Goal: Transaction & Acquisition: Purchase product/service

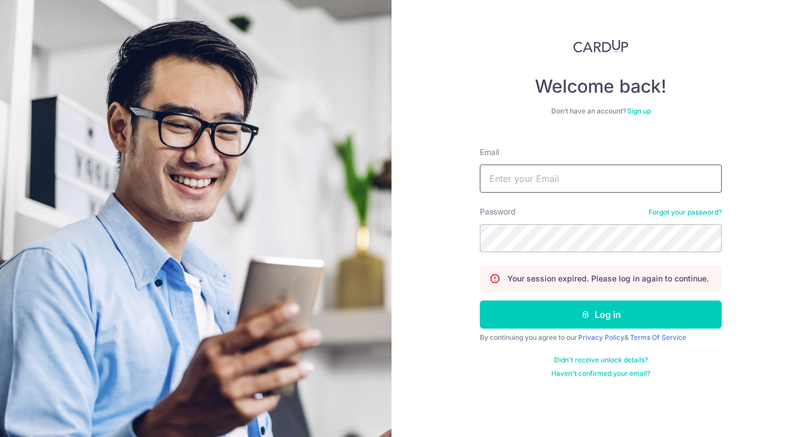
click at [567, 177] on input "Email" at bounding box center [601, 179] width 242 height 28
type input "[PERSON_NAME][EMAIL_ADDRESS][DOMAIN_NAME]"
click at [480, 301] on button "Log in" at bounding box center [601, 315] width 242 height 28
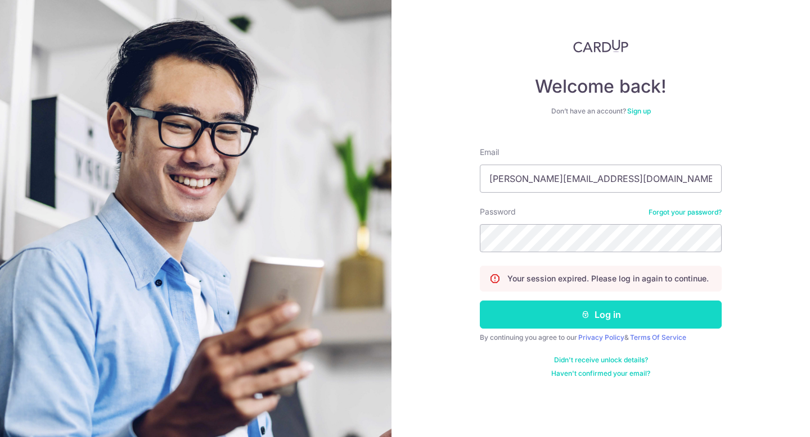
click at [594, 323] on button "Log in" at bounding box center [601, 315] width 242 height 28
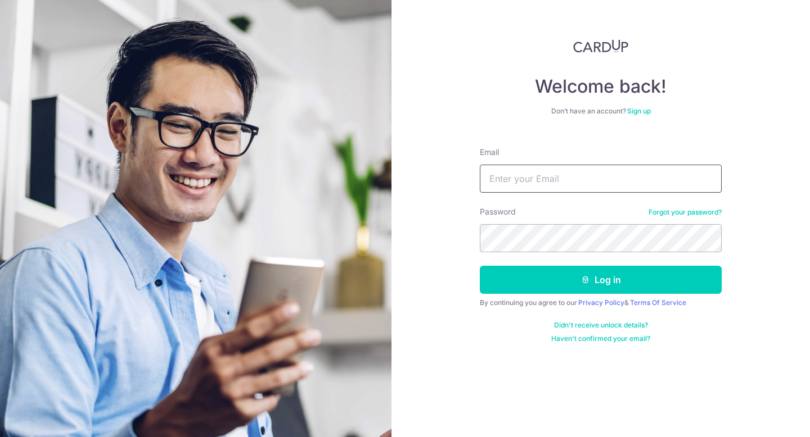
click at [547, 175] on input "Email" at bounding box center [601, 179] width 242 height 28
type input "[PERSON_NAME][EMAIL_ADDRESS][DOMAIN_NAME]"
click at [480, 266] on button "Log in" at bounding box center [601, 280] width 242 height 28
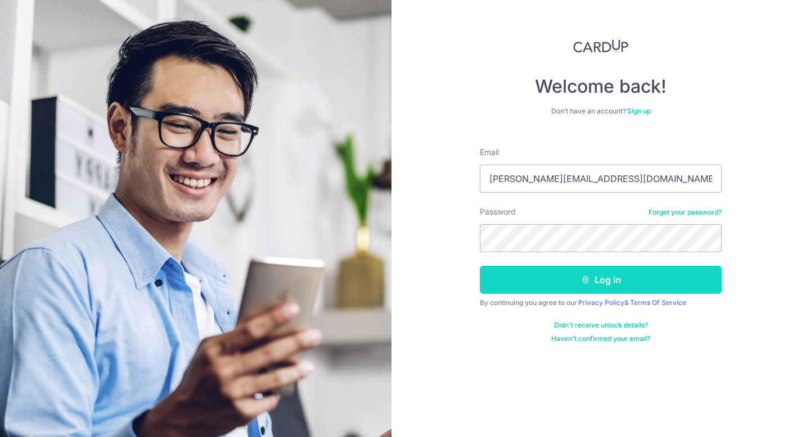
click at [616, 278] on button "Log in" at bounding box center [601, 280] width 242 height 28
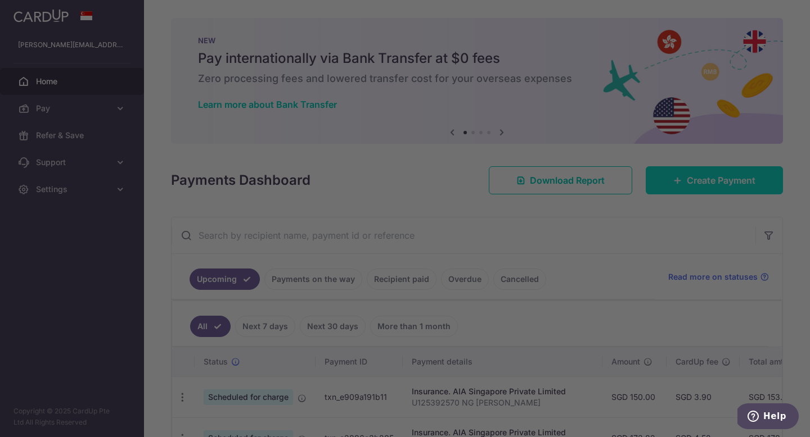
click at [722, 182] on div at bounding box center [409, 221] width 818 height 442
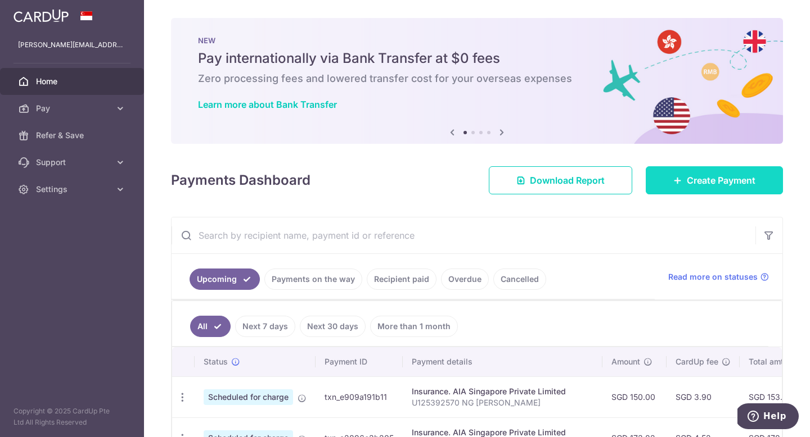
click at [691, 186] on span "Create Payment" at bounding box center [721, 180] width 69 height 13
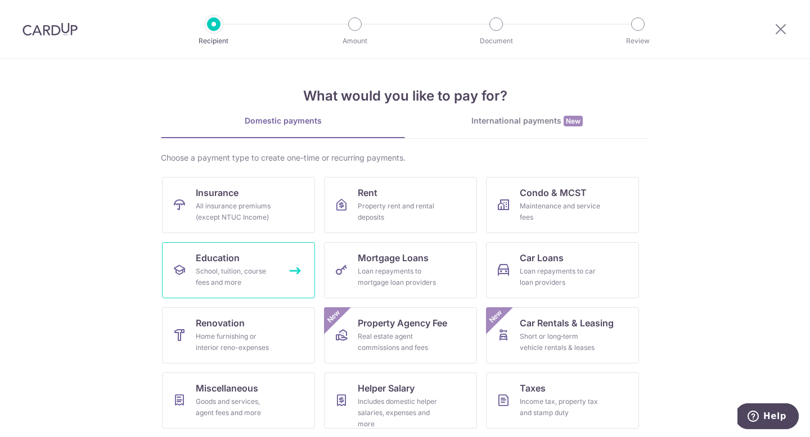
click at [202, 276] on div "School, tuition, course fees and more" at bounding box center [236, 277] width 81 height 22
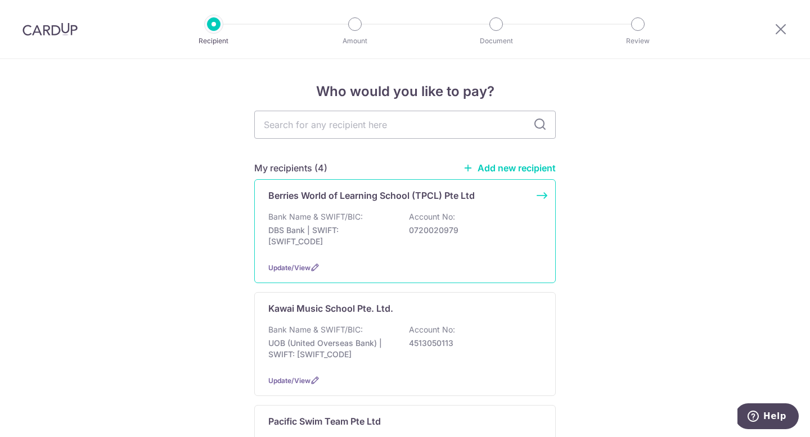
click at [461, 254] on div "Berries World of Learning School (TPCL) Pte Ltd Bank Name & SWIFT/BIC: DBS Bank…" at bounding box center [404, 231] width 301 height 104
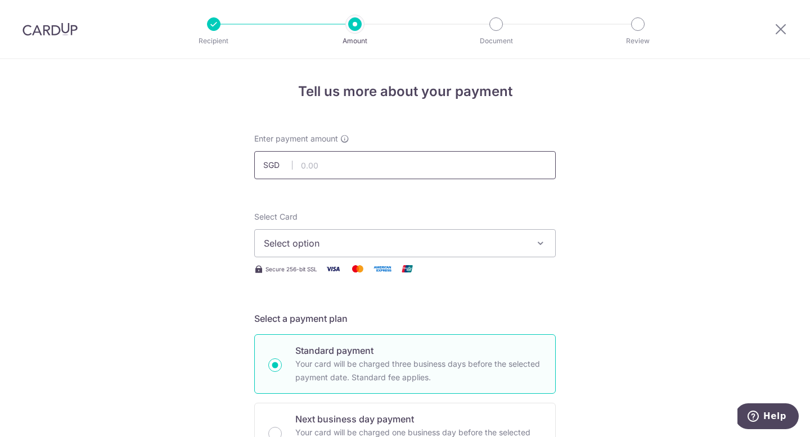
click at [421, 169] on input "text" at bounding box center [404, 165] width 301 height 28
type input "1,185.92"
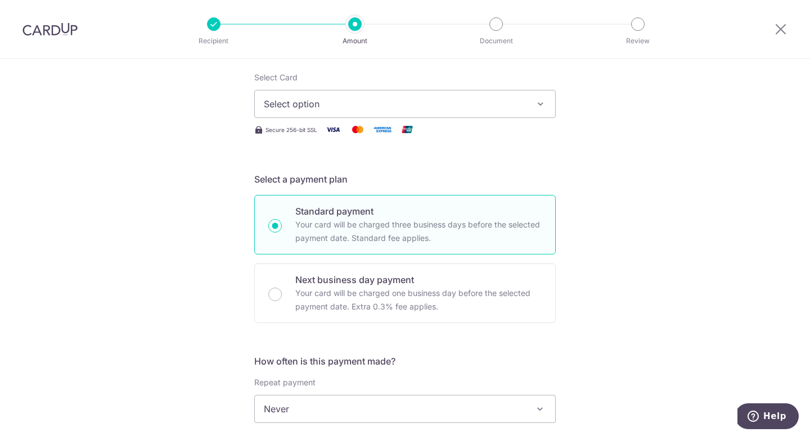
click at [380, 105] on span "Select option" at bounding box center [395, 103] width 262 height 13
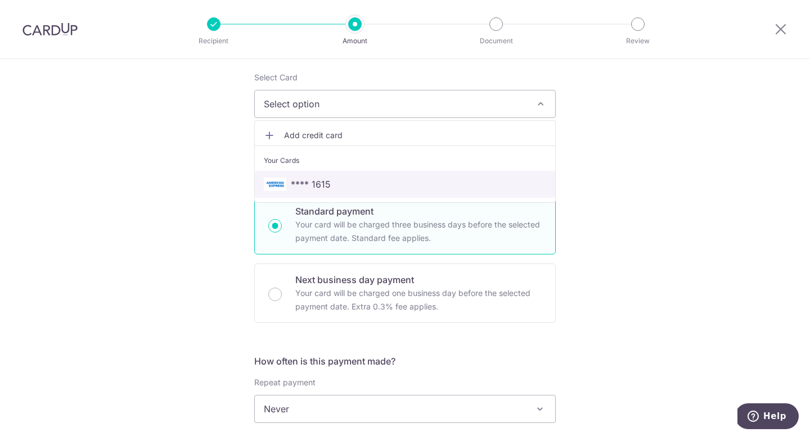
click at [371, 185] on span "**** 1615" at bounding box center [405, 184] width 282 height 13
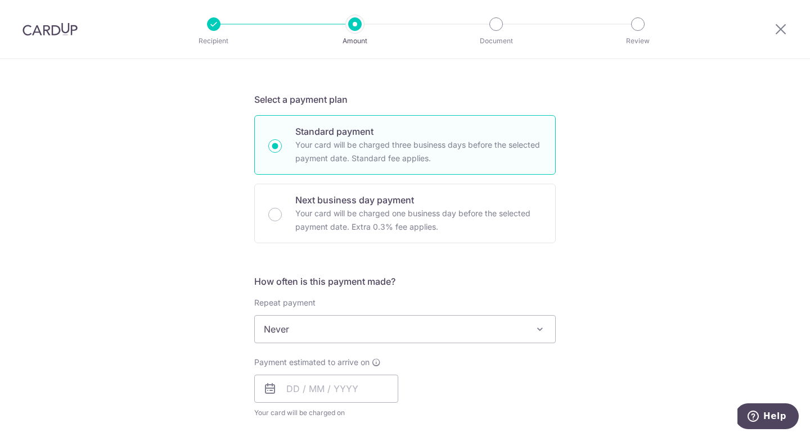
scroll to position [310, 0]
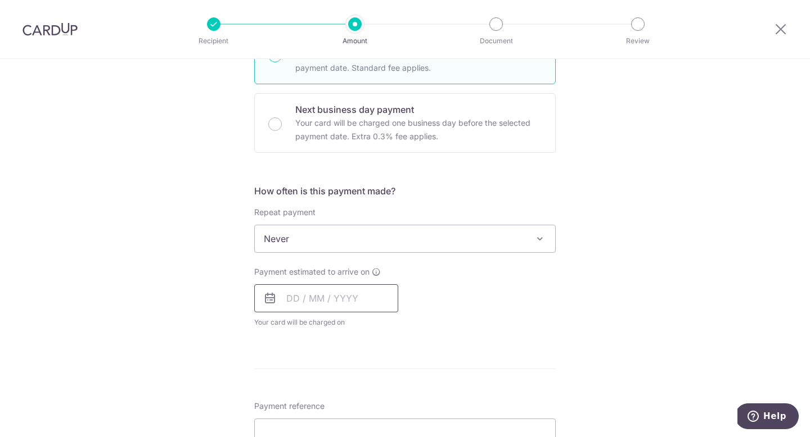
click at [317, 300] on input "text" at bounding box center [326, 299] width 144 height 28
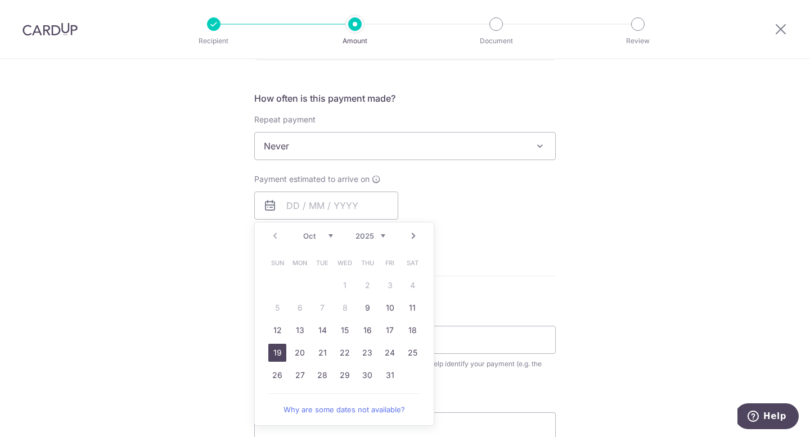
click at [272, 355] on link "19" at bounding box center [277, 353] width 18 height 18
type input "19/10/2025"
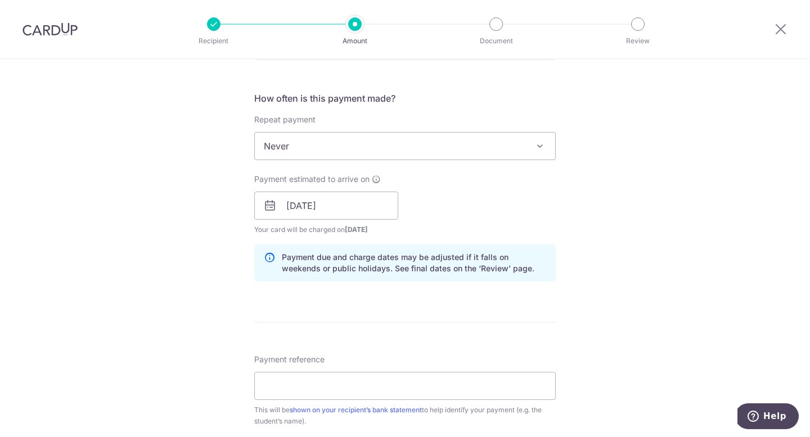
click at [493, 284] on div "How often is this payment made? Repeat payment Never Every week Every month Eve…" at bounding box center [404, 191] width 301 height 199
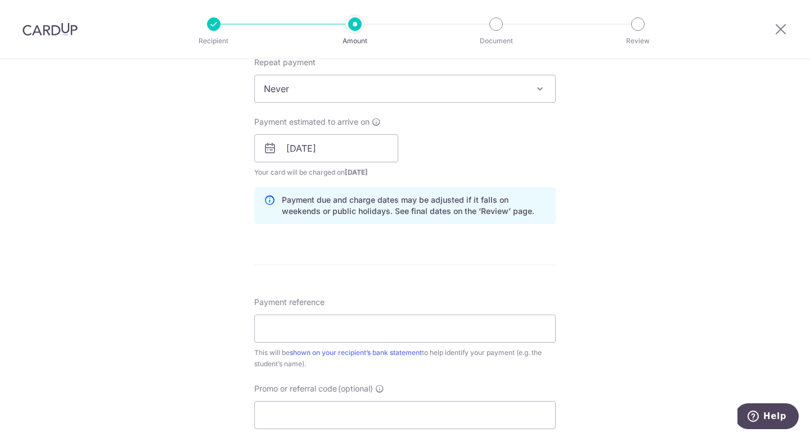
scroll to position [473, 0]
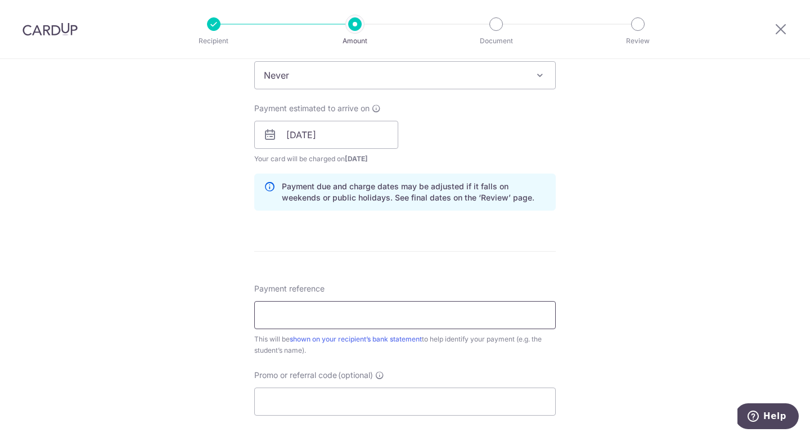
click at [391, 319] on input "Payment reference" at bounding box center [404, 315] width 301 height 28
paste input "CJ-I25003029"
type input "CJ-I25003029 范龙宇"
click at [688, 283] on div "Tell us more about your payment Enter payment amount SGD 1,185.92 1185.92 Selec…" at bounding box center [405, 117] width 810 height 1063
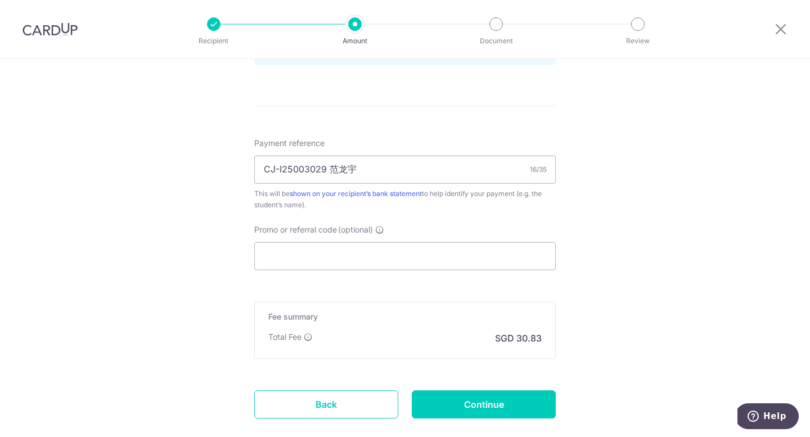
scroll to position [685, 0]
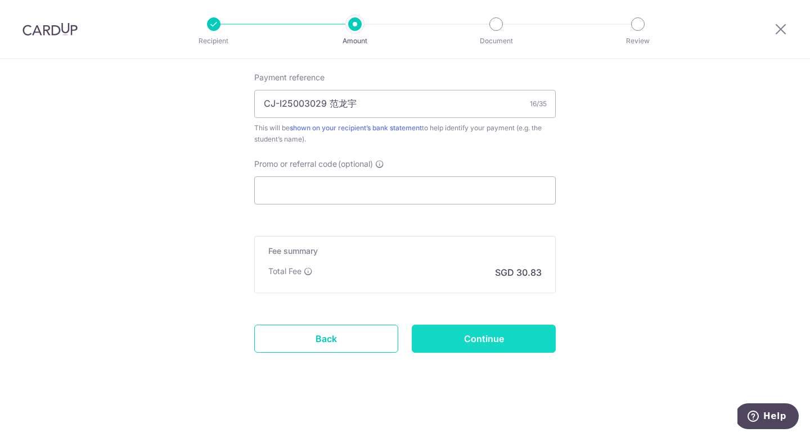
click at [460, 338] on input "Continue" at bounding box center [484, 339] width 144 height 28
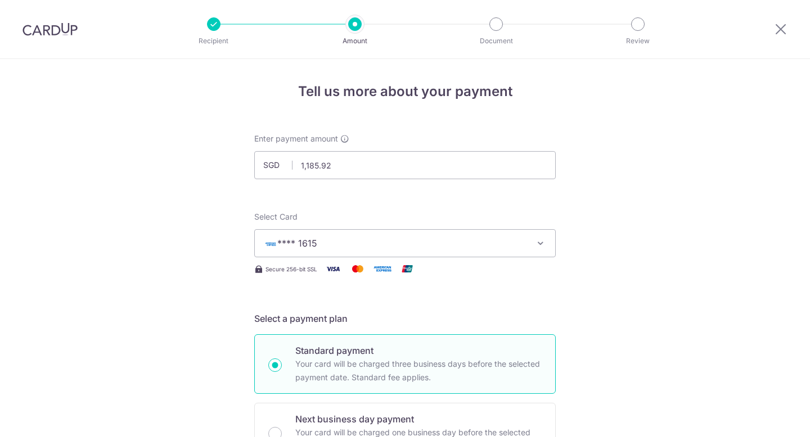
scroll to position [701, 0]
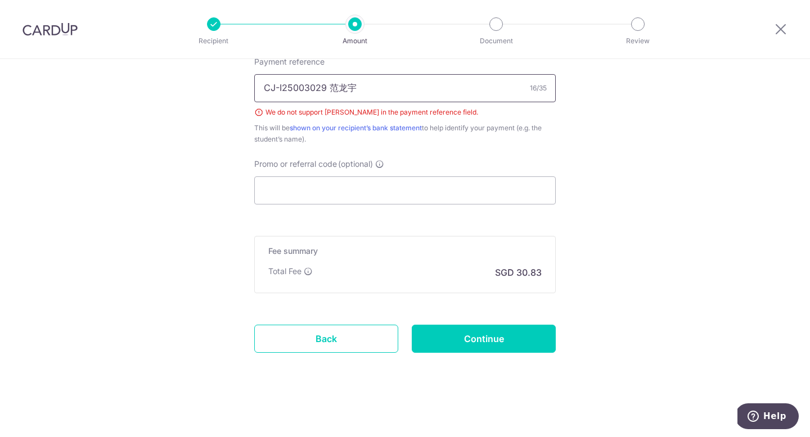
drag, startPoint x: 329, startPoint y: 87, endPoint x: 374, endPoint y: 85, distance: 45.0
click at [374, 85] on input "CJ-I25003029 范龙宇" at bounding box center [404, 88] width 301 height 28
type input "CJ-I25003029 Zenith Fan"
click at [466, 331] on input "Continue" at bounding box center [484, 339] width 144 height 28
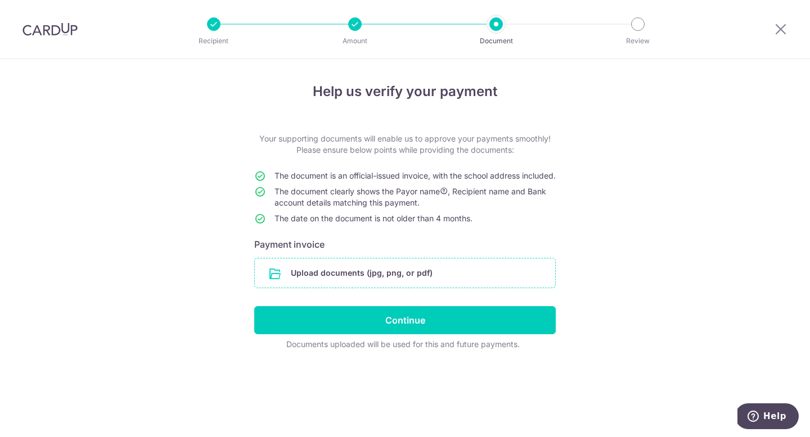
click at [364, 285] on input "file" at bounding box center [405, 273] width 300 height 29
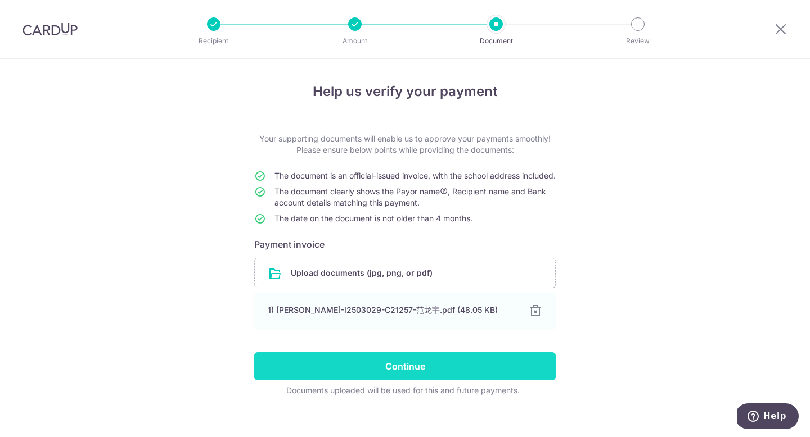
click at [423, 381] on input "Continue" at bounding box center [404, 367] width 301 height 28
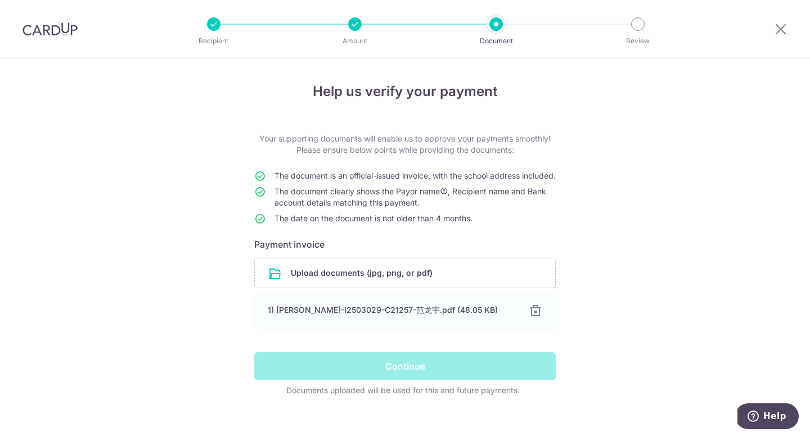
scroll to position [23, 0]
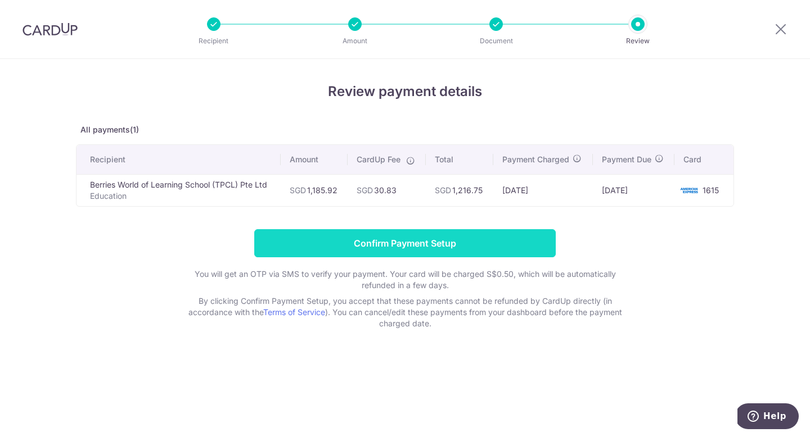
click at [455, 245] on input "Confirm Payment Setup" at bounding box center [404, 243] width 301 height 28
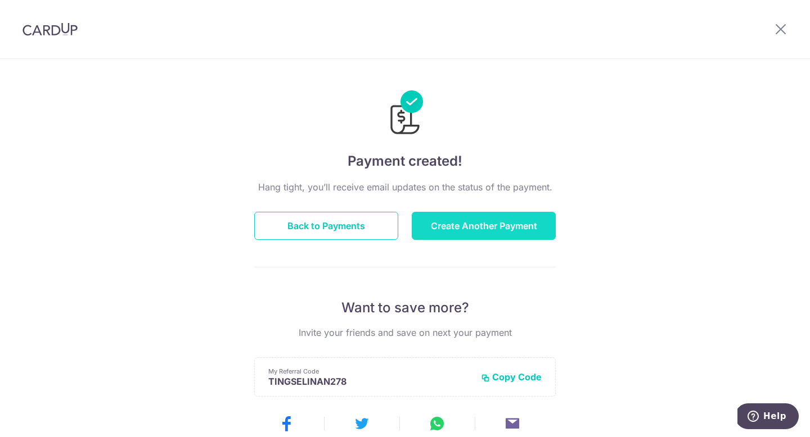
click at [484, 230] on button "Create Another Payment" at bounding box center [484, 226] width 144 height 28
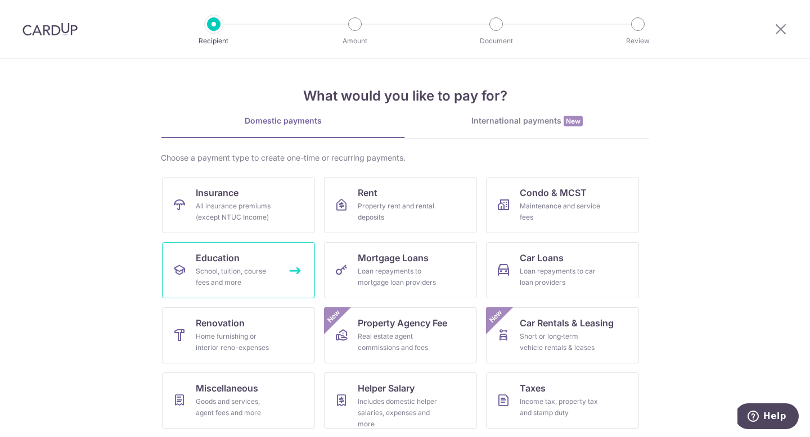
click at [256, 275] on div "School, tuition, course fees and more" at bounding box center [236, 277] width 81 height 22
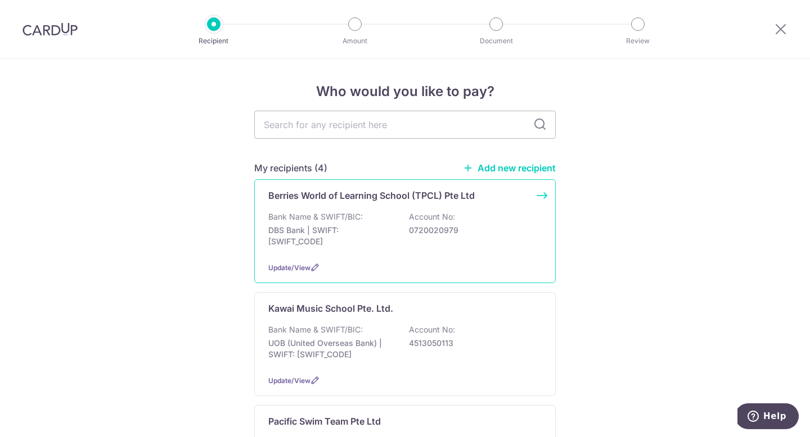
click at [425, 229] on p "0720020979" at bounding box center [472, 230] width 126 height 11
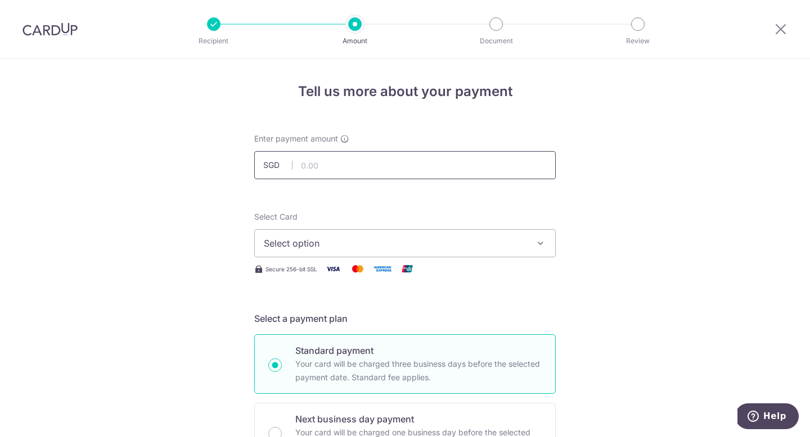
click at [337, 167] on input "text" at bounding box center [404, 165] width 301 height 28
type input "975.55"
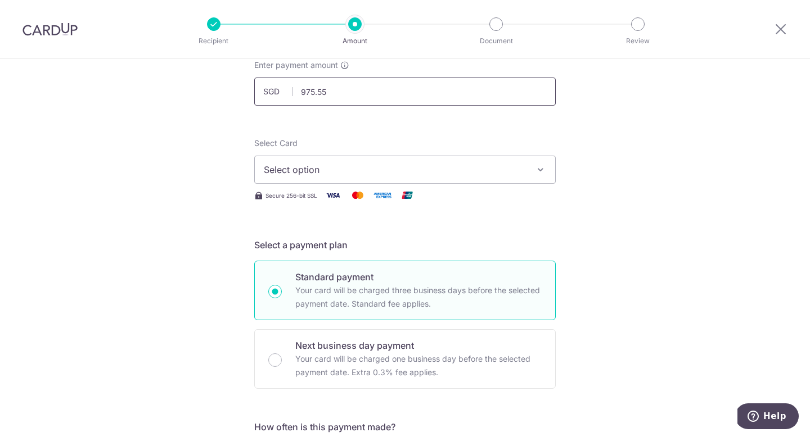
scroll to position [169, 0]
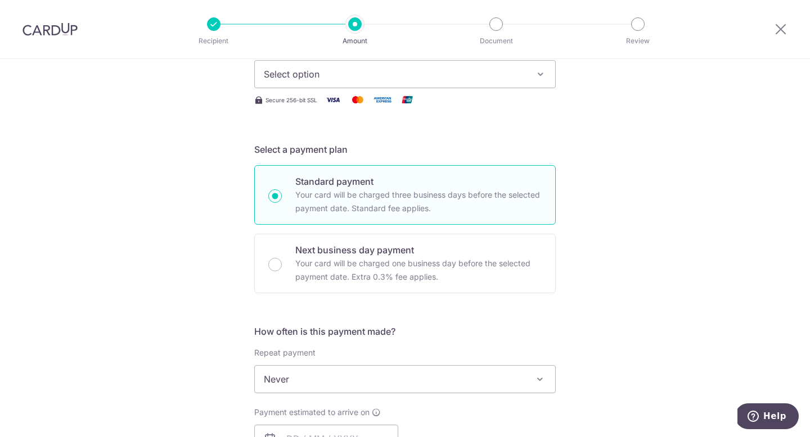
click at [574, 257] on div "Tell us more about your payment Enter payment amount SGD 975.55 975.55 Select C…" at bounding box center [405, 398] width 810 height 1017
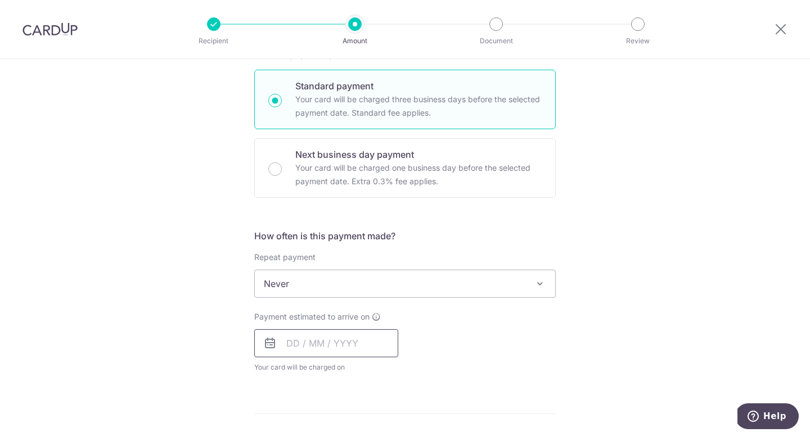
click at [334, 353] on input "text" at bounding box center [326, 344] width 144 height 28
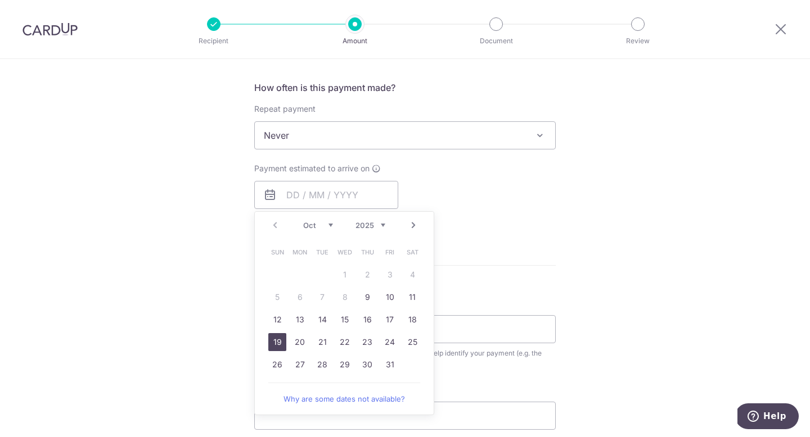
click at [270, 340] on link "19" at bounding box center [277, 342] width 18 height 18
type input "19/10/2025"
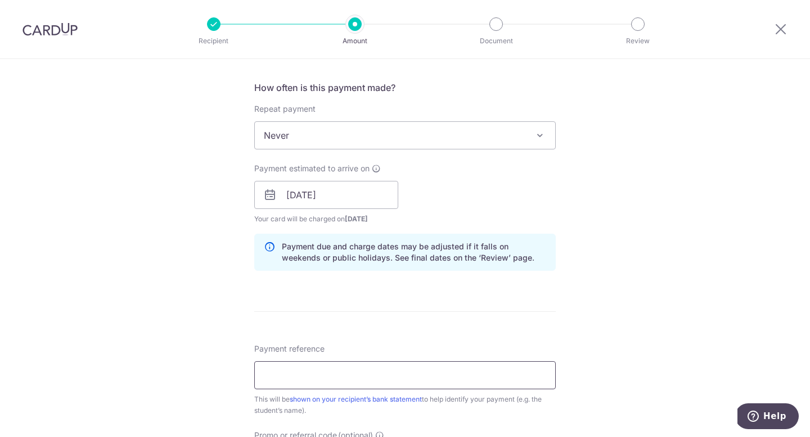
click at [369, 386] on input "Payment reference" at bounding box center [404, 376] width 301 height 28
paste input "Invoice No.: CJ-I25003557"
drag, startPoint x: 315, startPoint y: 375, endPoint x: 224, endPoint y: 372, distance: 90.6
click at [230, 371] on div "Tell us more about your payment Enter payment amount SGD 975.55 975.55 Select C…" at bounding box center [405, 177] width 810 height 1063
click at [425, 377] on input "CJ-I25003557" at bounding box center [404, 376] width 301 height 28
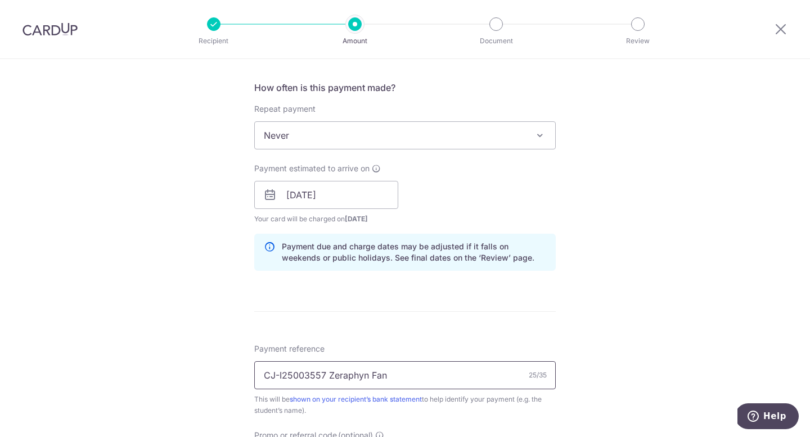
type input "CJ-I25003557 Zeraphyn Fan"
click at [728, 237] on div "Tell us more about your payment Enter payment amount SGD 975.55 975.55 Select C…" at bounding box center [405, 177] width 810 height 1063
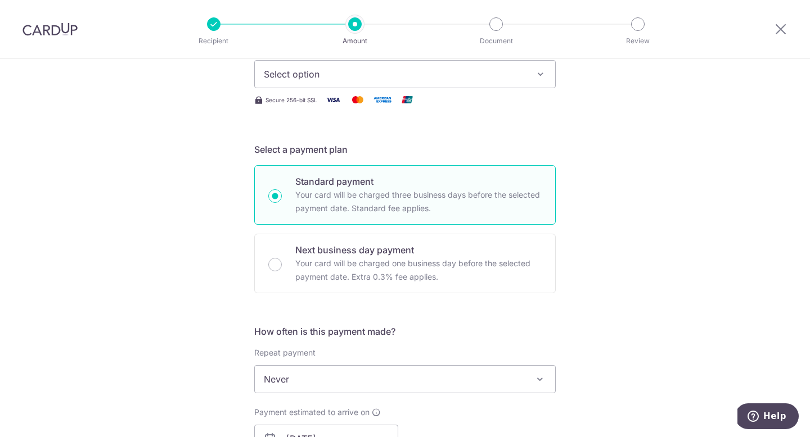
scroll to position [150, 0]
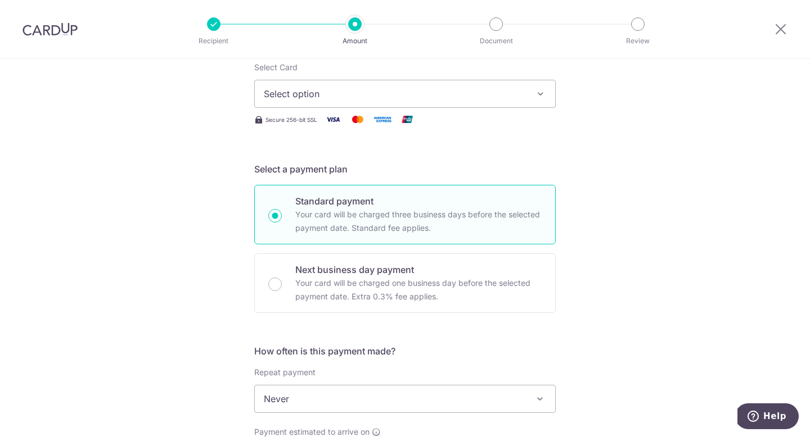
click at [492, 94] on span "Select option" at bounding box center [395, 93] width 262 height 13
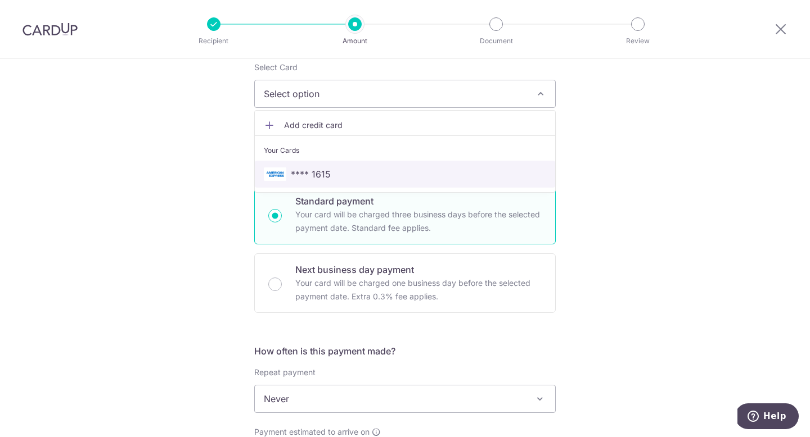
click at [394, 180] on span "**** 1615" at bounding box center [405, 174] width 282 height 13
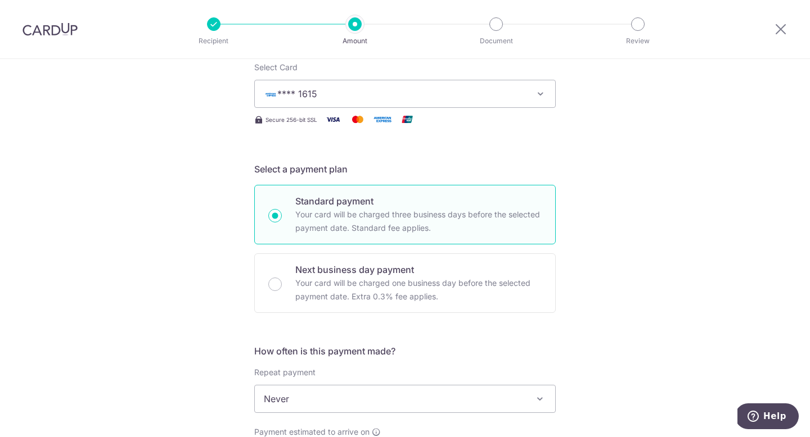
click at [646, 201] on div "Tell us more about your payment Enter payment amount SGD 975.55 975.55 Select C…" at bounding box center [405, 440] width 810 height 1063
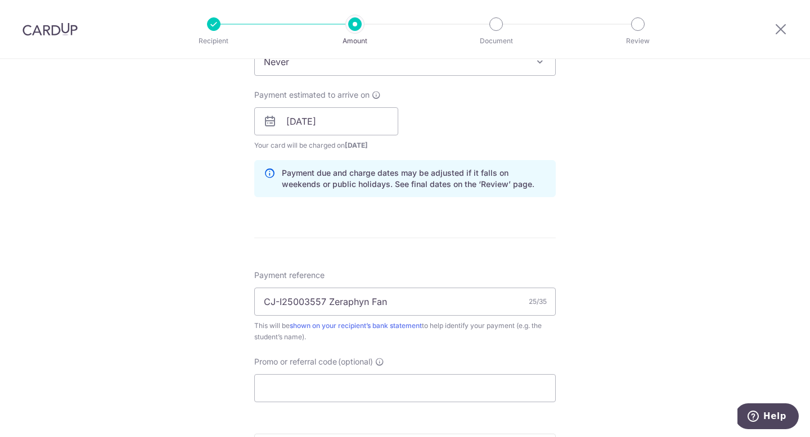
scroll to position [685, 0]
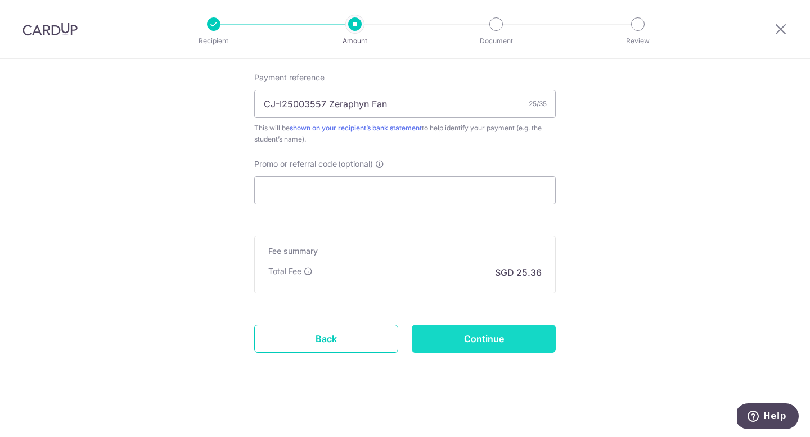
click at [490, 345] on input "Continue" at bounding box center [484, 339] width 144 height 28
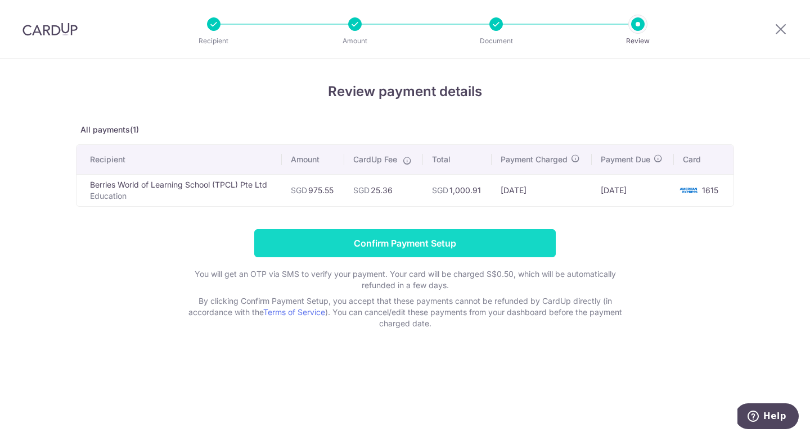
click at [458, 251] on input "Confirm Payment Setup" at bounding box center [404, 243] width 301 height 28
